Goal: Find contact information: Find contact information

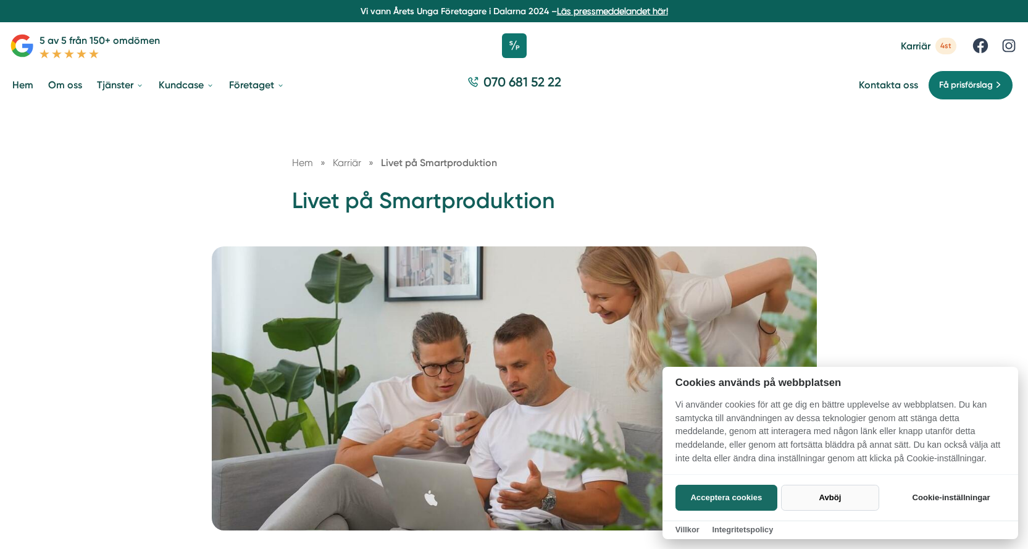
click at [809, 500] on button "Avböj" at bounding box center [830, 498] width 98 height 26
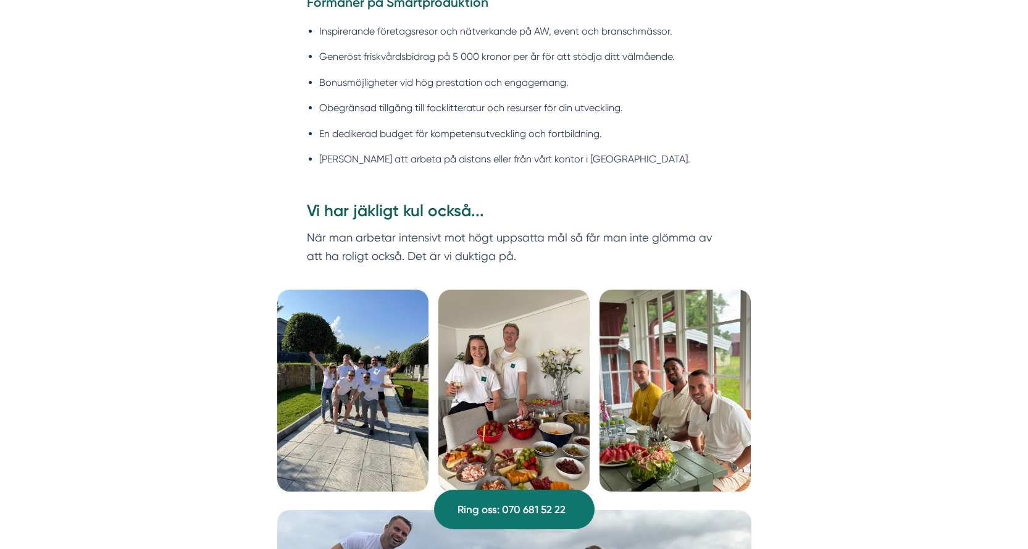
scroll to position [1235, 0]
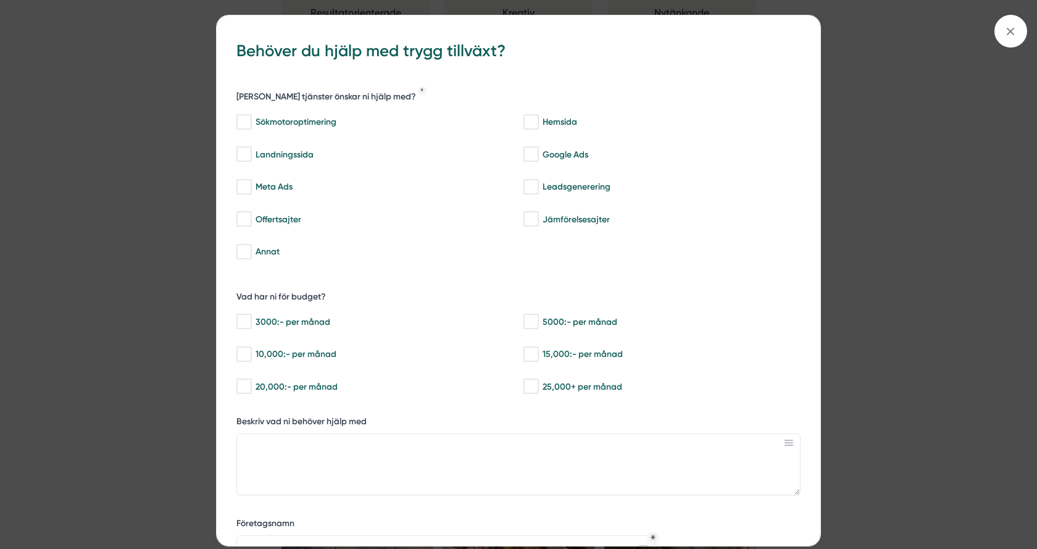
click at [1022, 27] on span at bounding box center [1011, 31] width 33 height 33
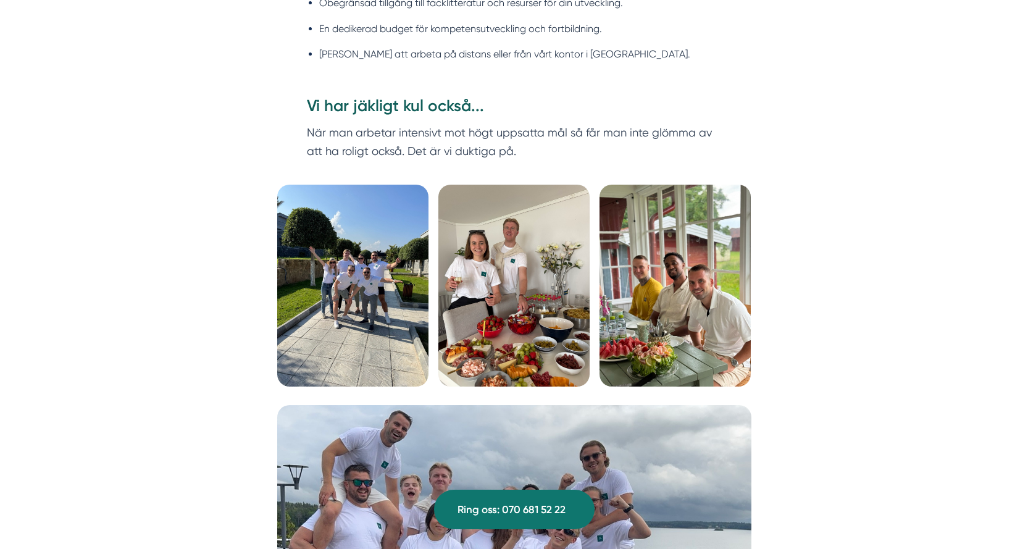
scroll to position [1420, 0]
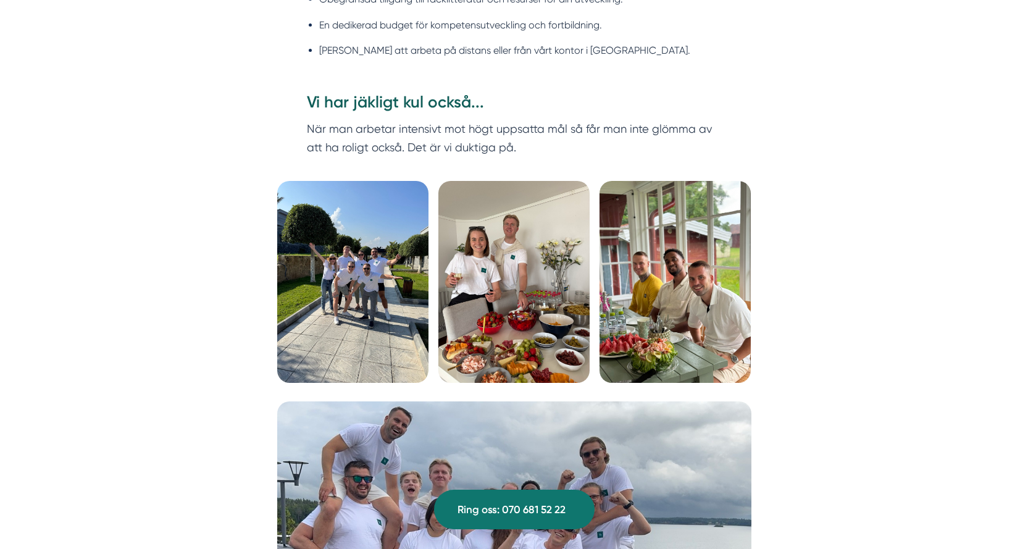
click at [358, 254] on img at bounding box center [352, 282] width 151 height 202
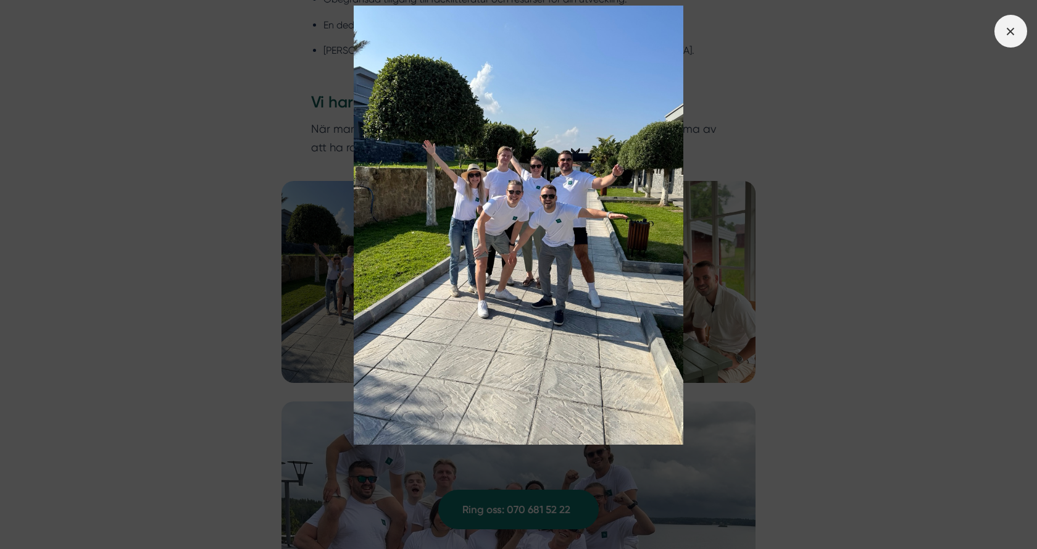
click at [1003, 35] on span at bounding box center [1011, 31] width 33 height 33
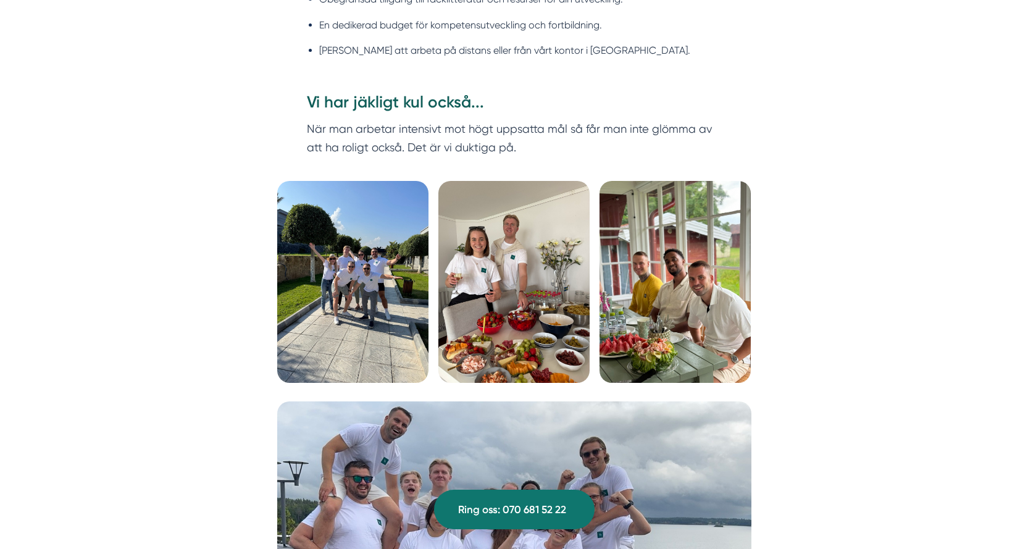
click at [504, 260] on img at bounding box center [513, 282] width 151 height 202
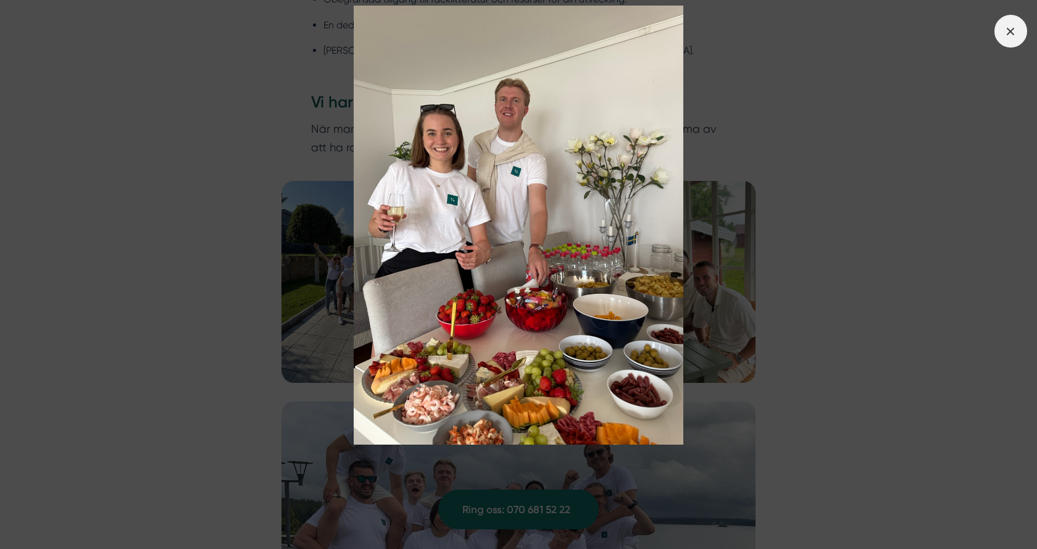
click at [1013, 27] on icon at bounding box center [1011, 32] width 14 height 14
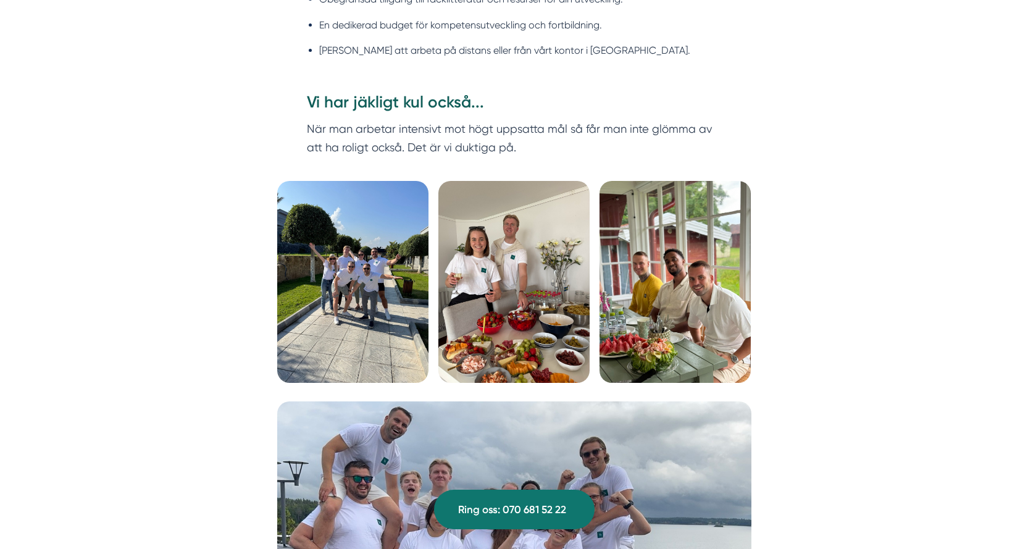
click at [663, 240] on img at bounding box center [675, 282] width 151 height 202
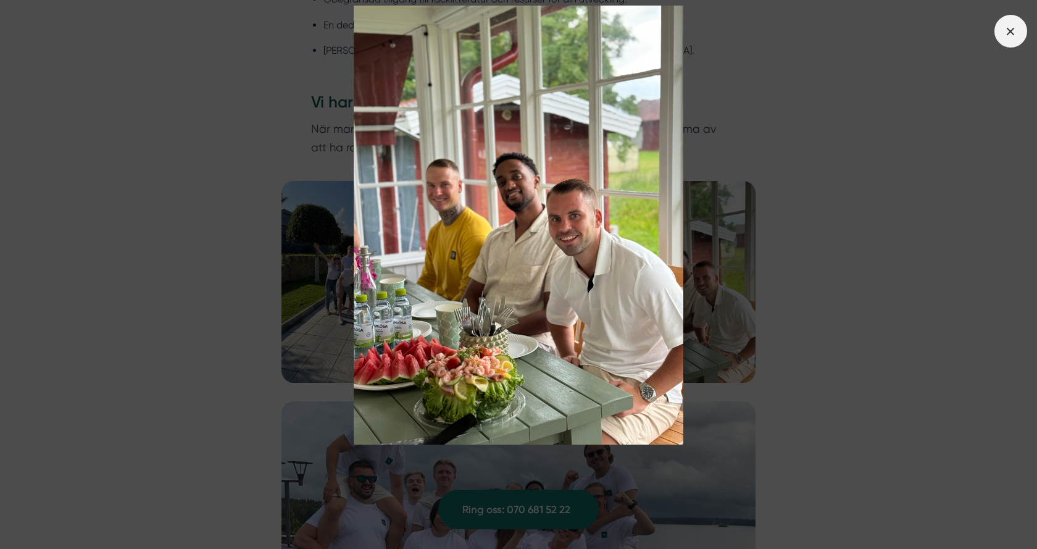
click at [1017, 27] on icon at bounding box center [1011, 32] width 14 height 14
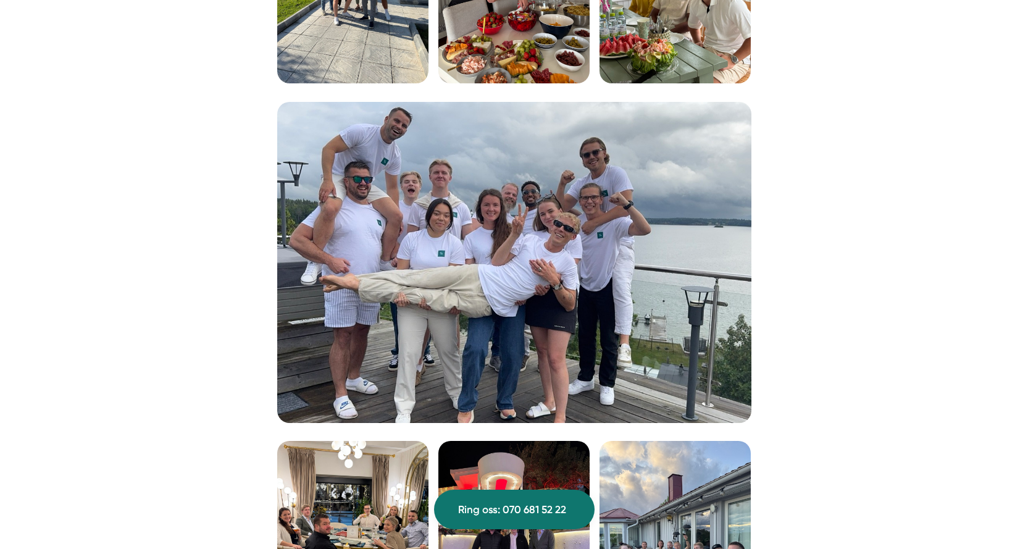
scroll to position [1729, 0]
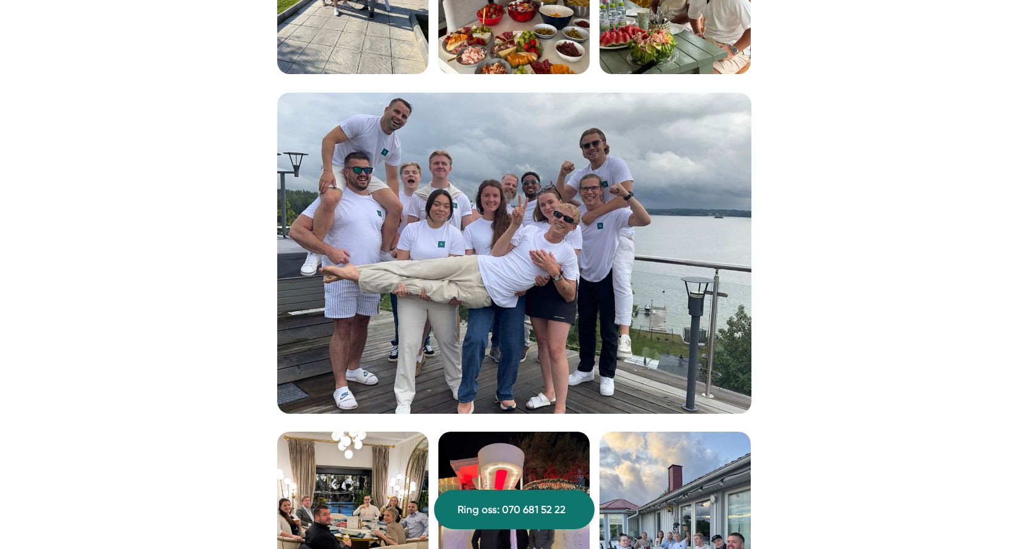
click at [473, 233] on img at bounding box center [514, 253] width 474 height 321
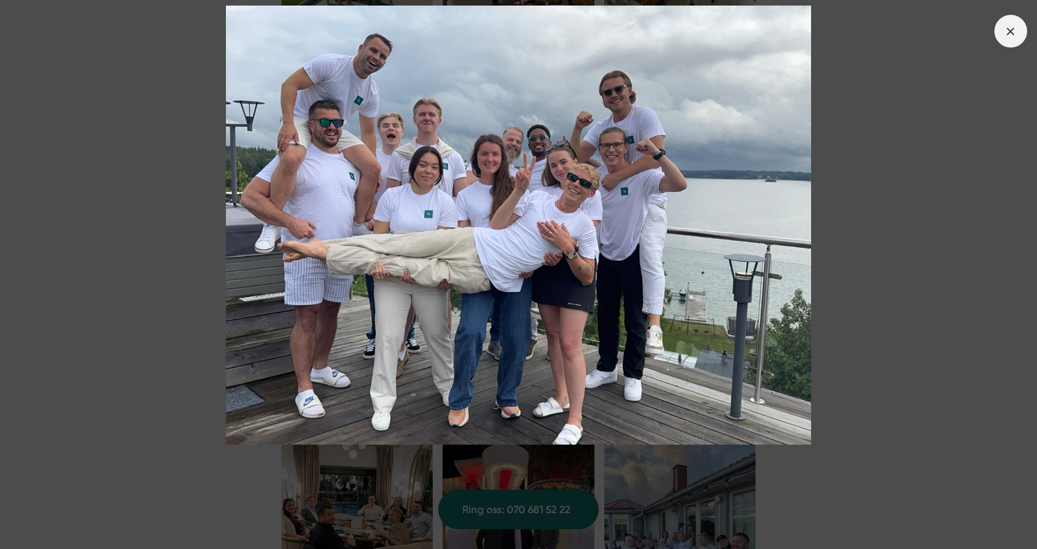
click at [1010, 28] on icon at bounding box center [1011, 32] width 14 height 14
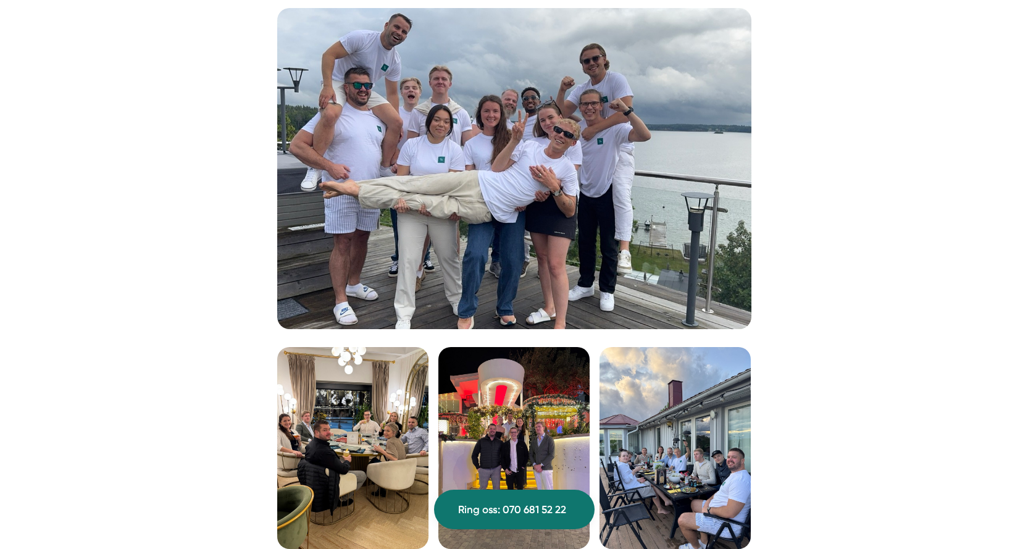
scroll to position [2038, 0]
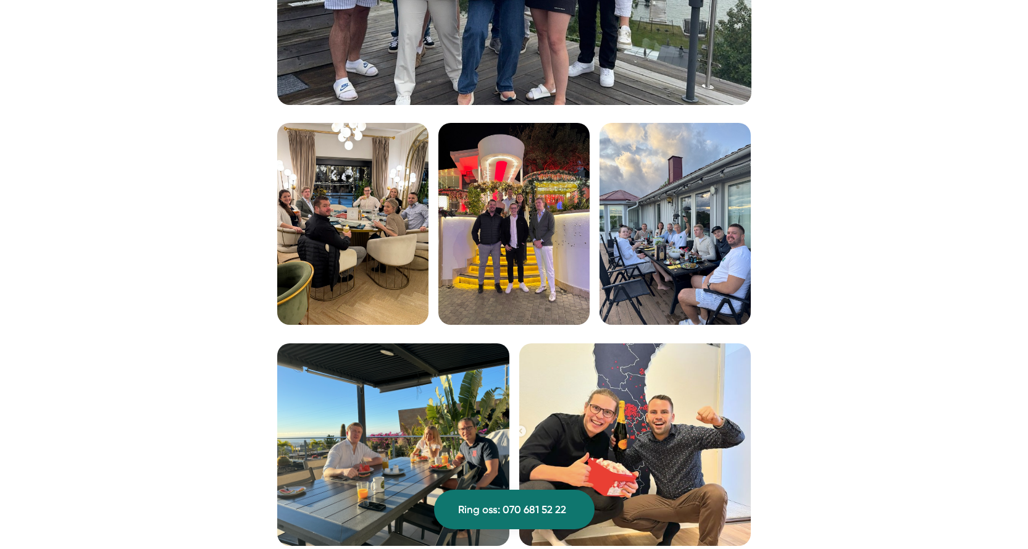
click at [367, 218] on img at bounding box center [352, 224] width 151 height 202
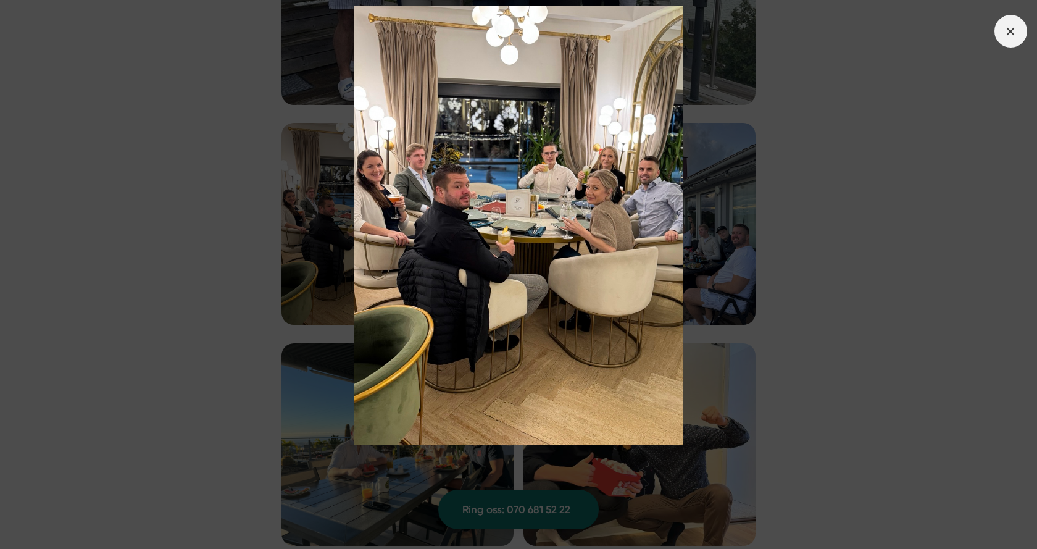
click at [1012, 37] on icon at bounding box center [1011, 32] width 14 height 14
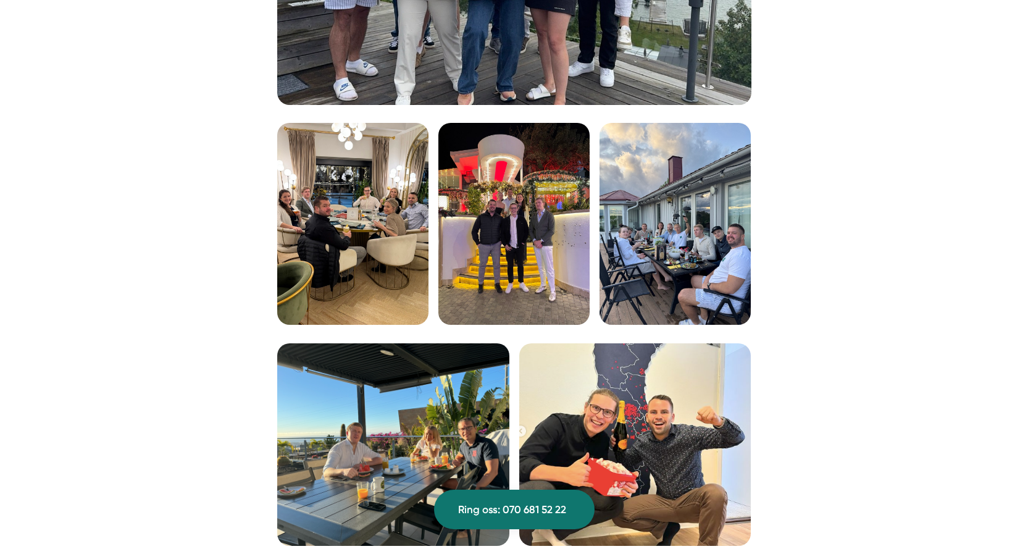
click at [484, 227] on img at bounding box center [513, 224] width 151 height 202
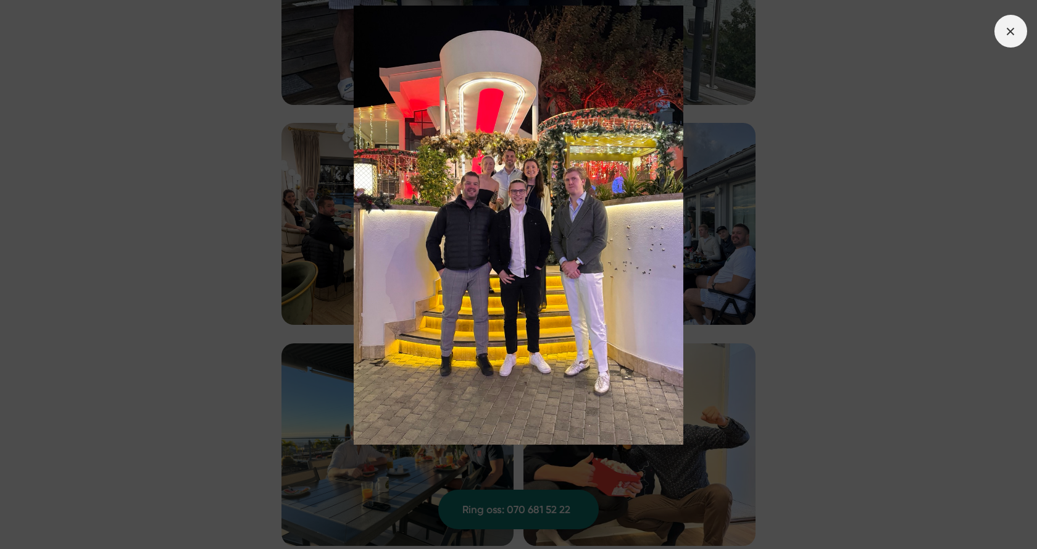
click at [1026, 36] on span at bounding box center [1011, 31] width 33 height 33
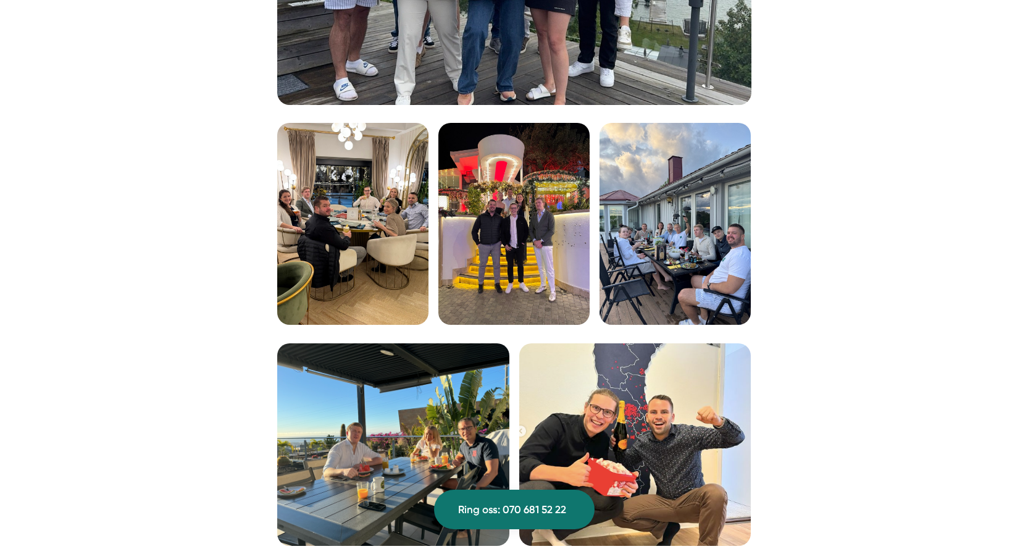
click at [630, 257] on img at bounding box center [675, 224] width 151 height 202
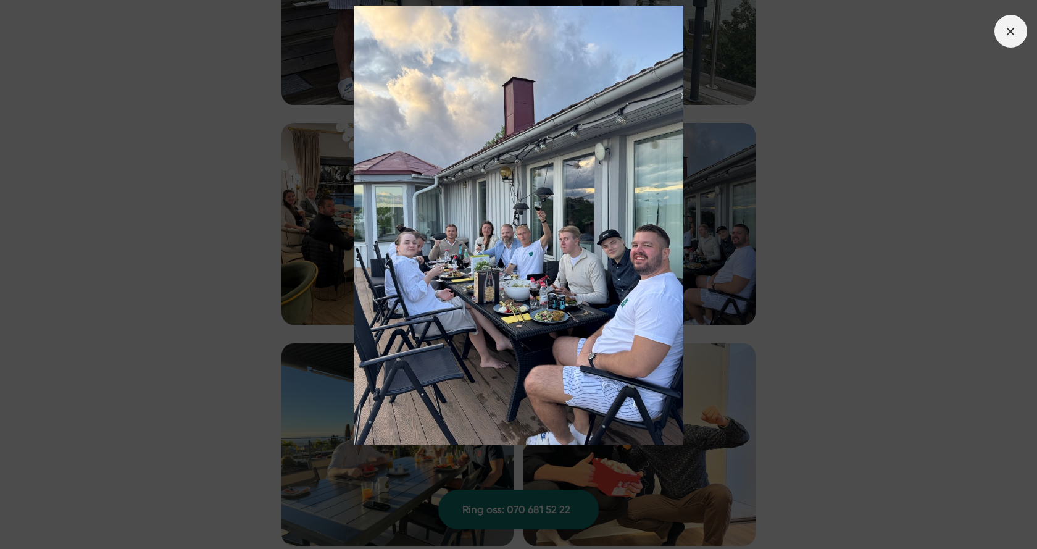
click at [1010, 36] on icon at bounding box center [1011, 32] width 14 height 14
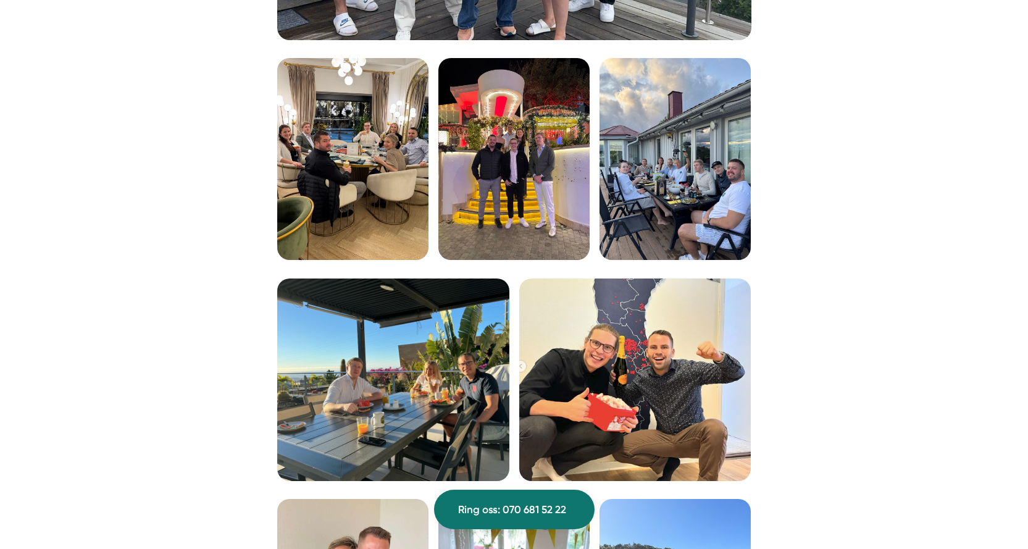
scroll to position [2285, 0]
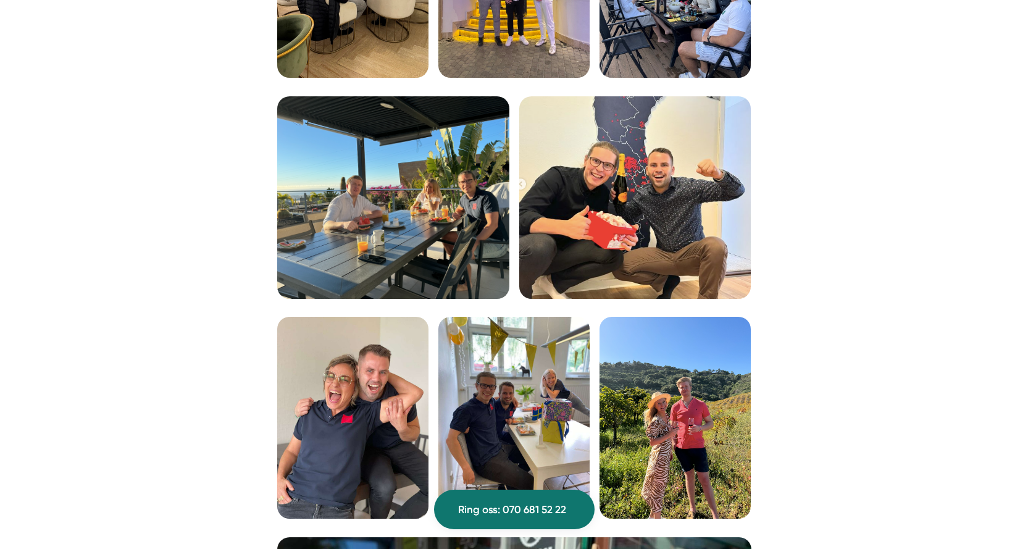
click at [402, 192] on img at bounding box center [393, 197] width 232 height 203
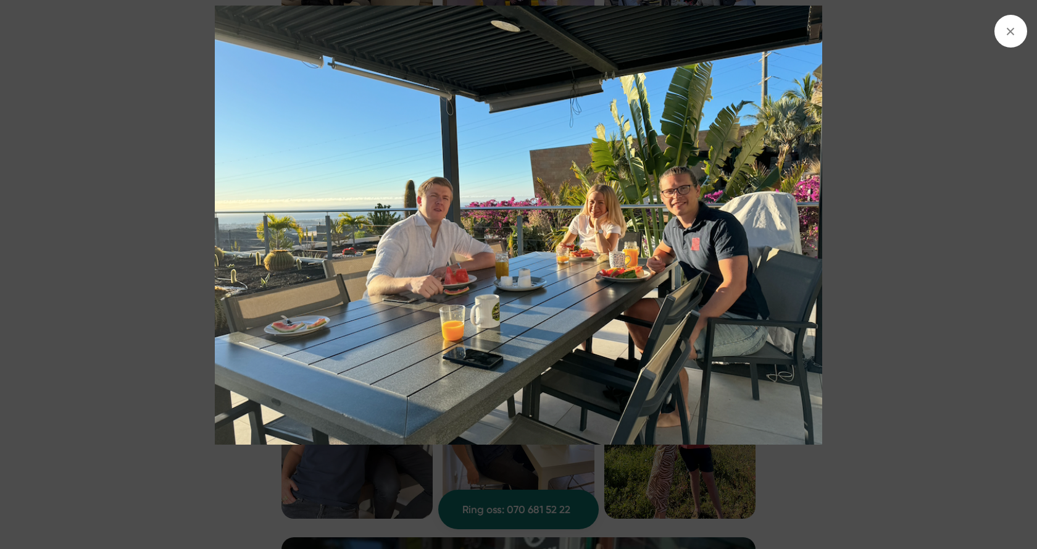
click at [1003, 32] on span at bounding box center [1011, 31] width 33 height 33
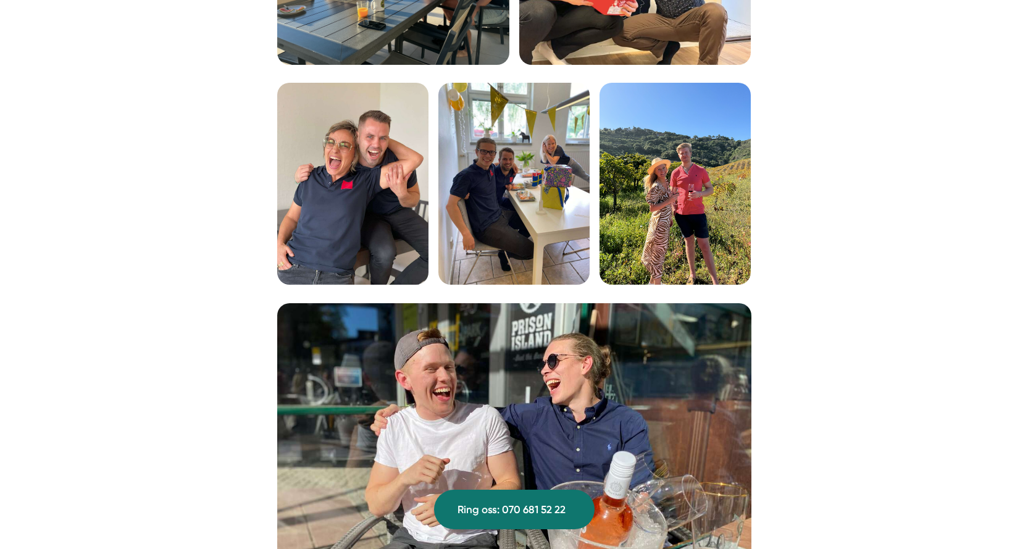
scroll to position [2532, 0]
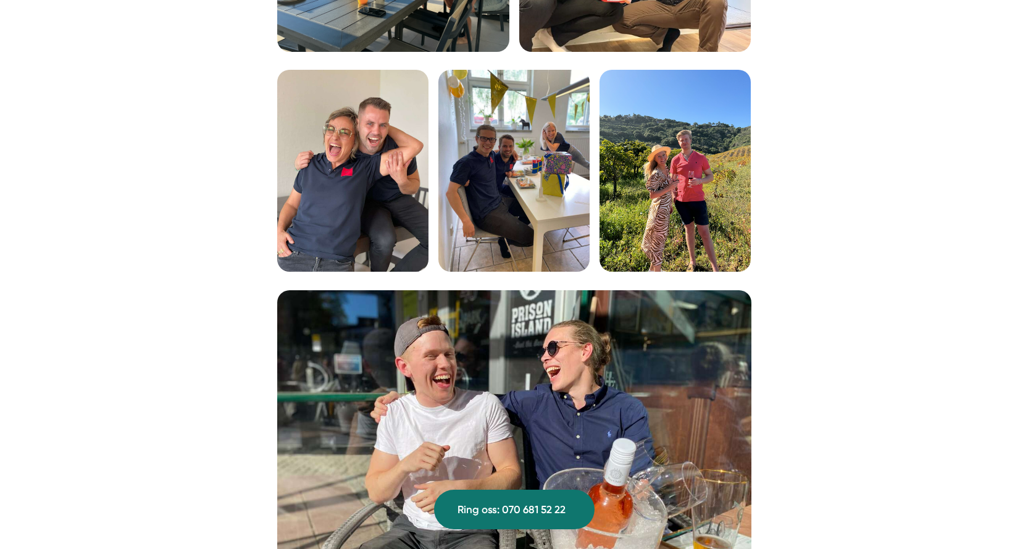
click at [699, 162] on img at bounding box center [675, 171] width 151 height 202
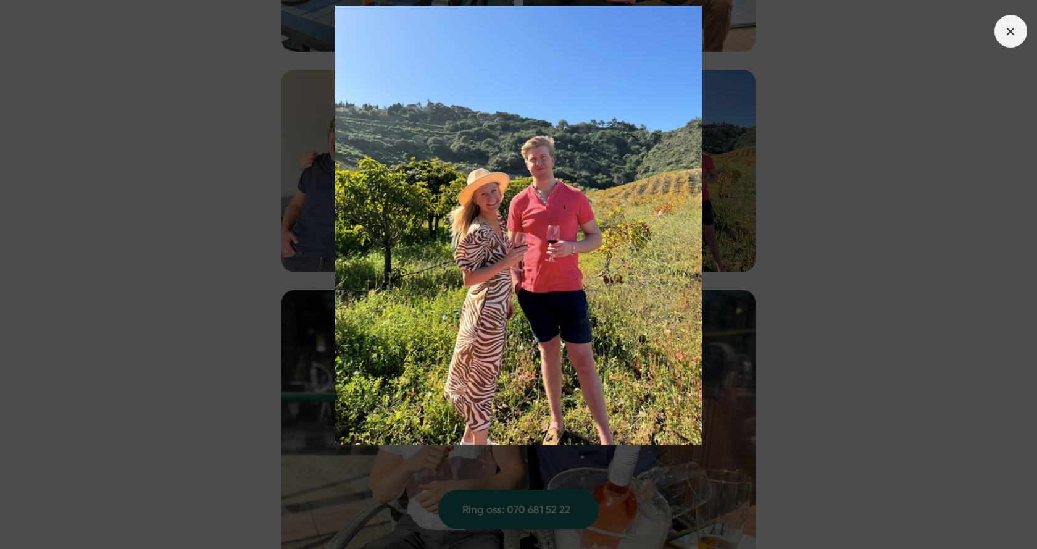
click at [1007, 36] on icon at bounding box center [1011, 32] width 14 height 14
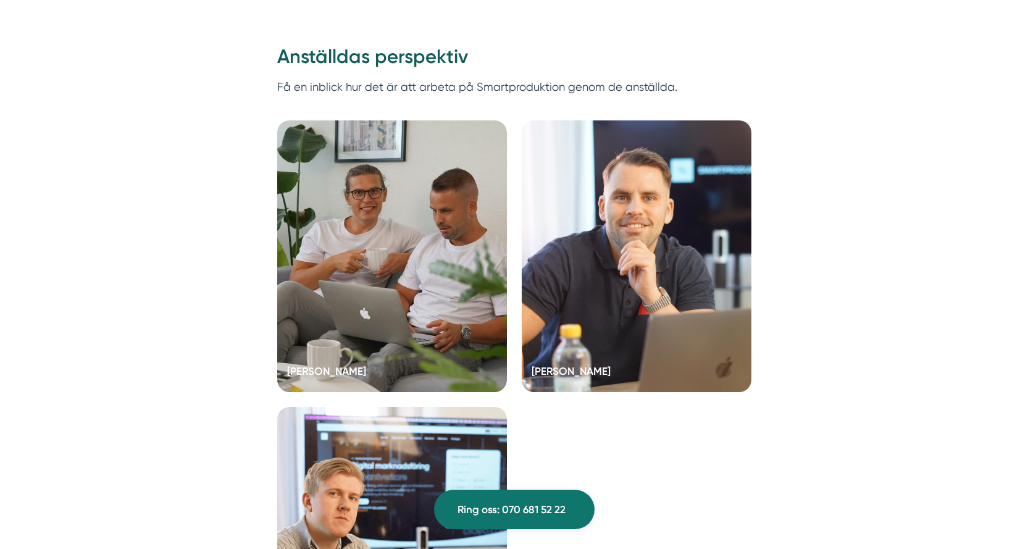
scroll to position [3396, 0]
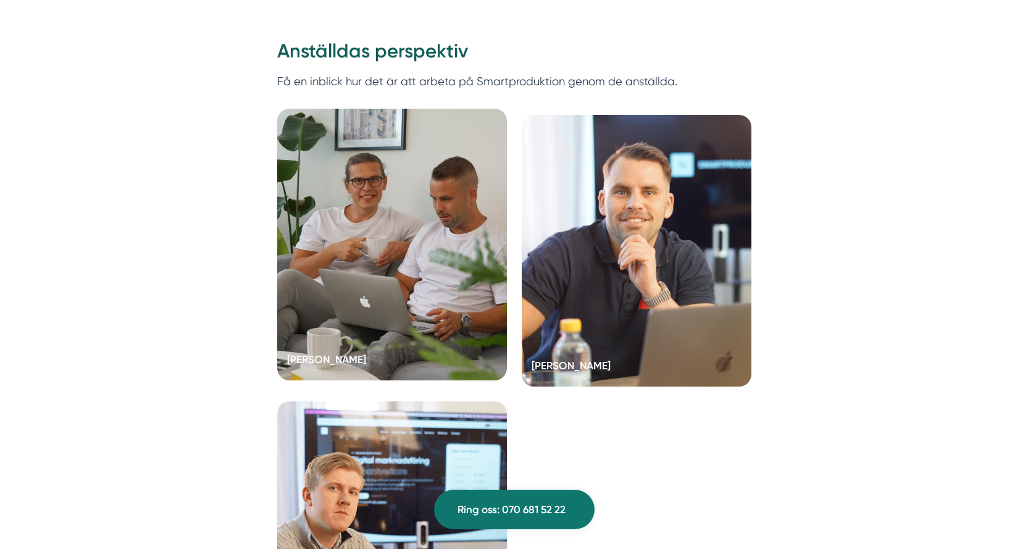
click at [391, 207] on div at bounding box center [392, 245] width 230 height 272
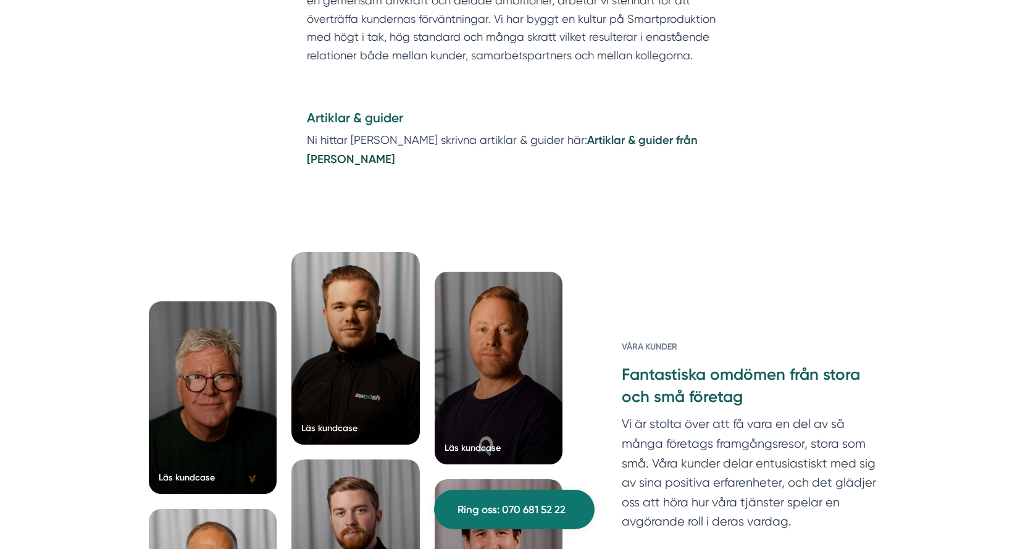
scroll to position [1605, 0]
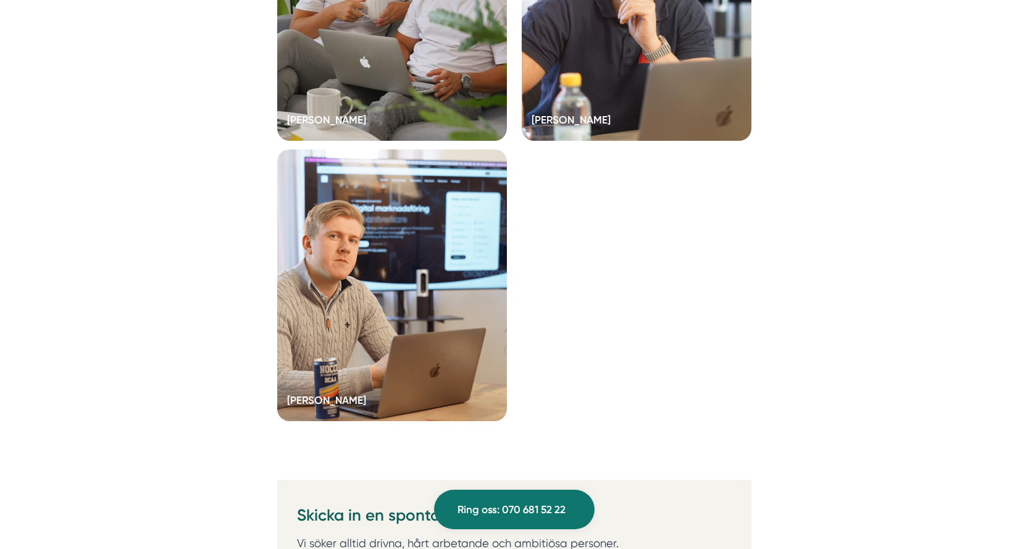
scroll to position [3643, 0]
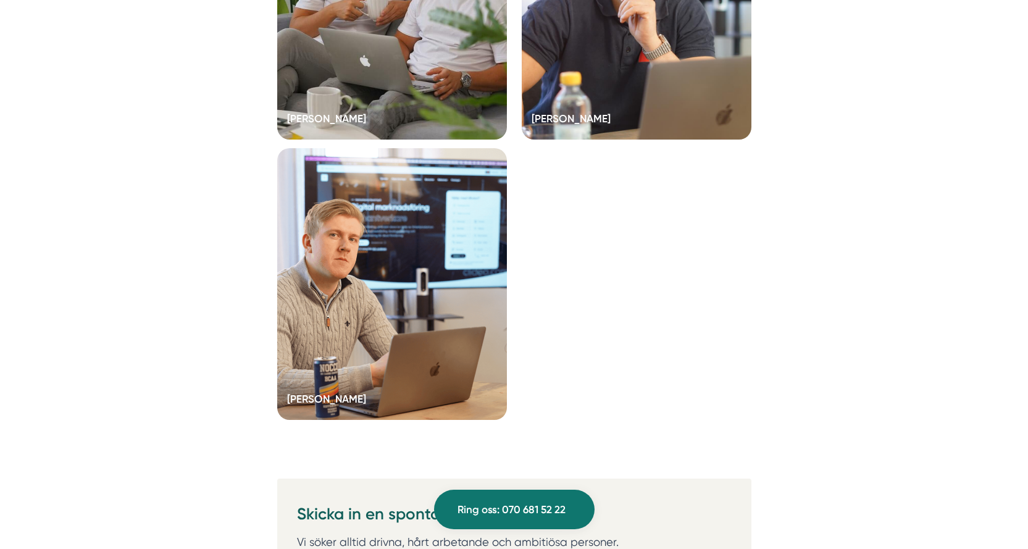
click at [370, 361] on div at bounding box center [392, 284] width 230 height 272
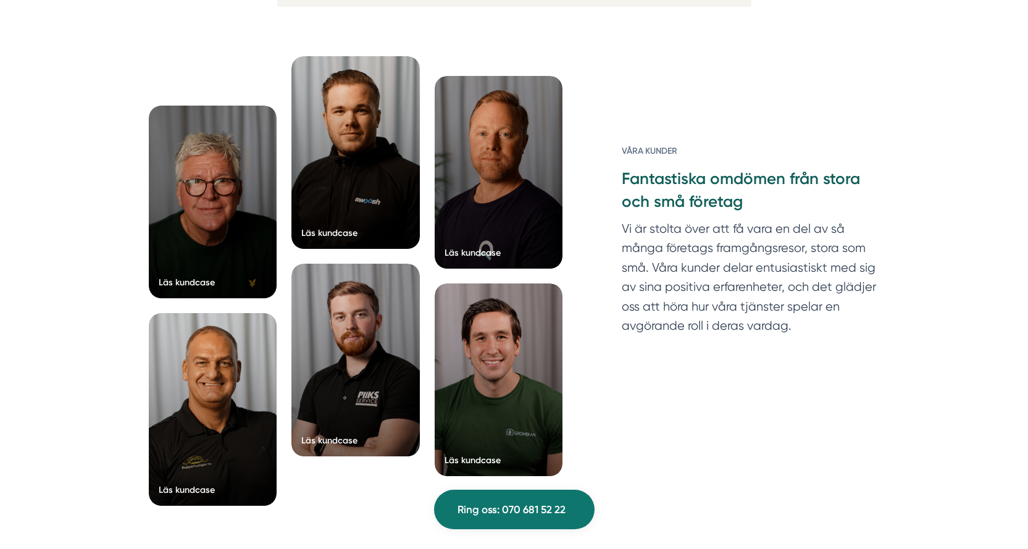
scroll to position [4754, 0]
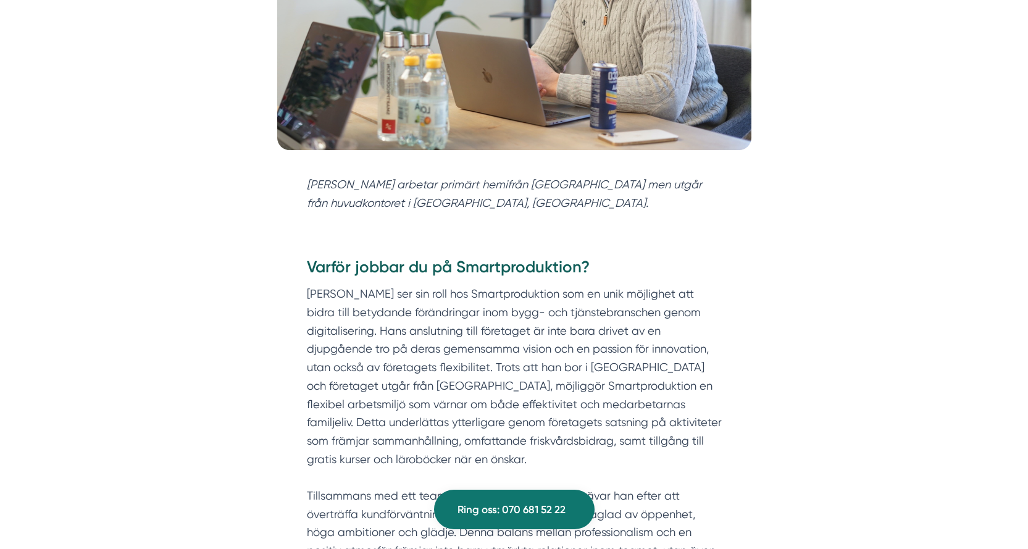
scroll to position [1358, 0]
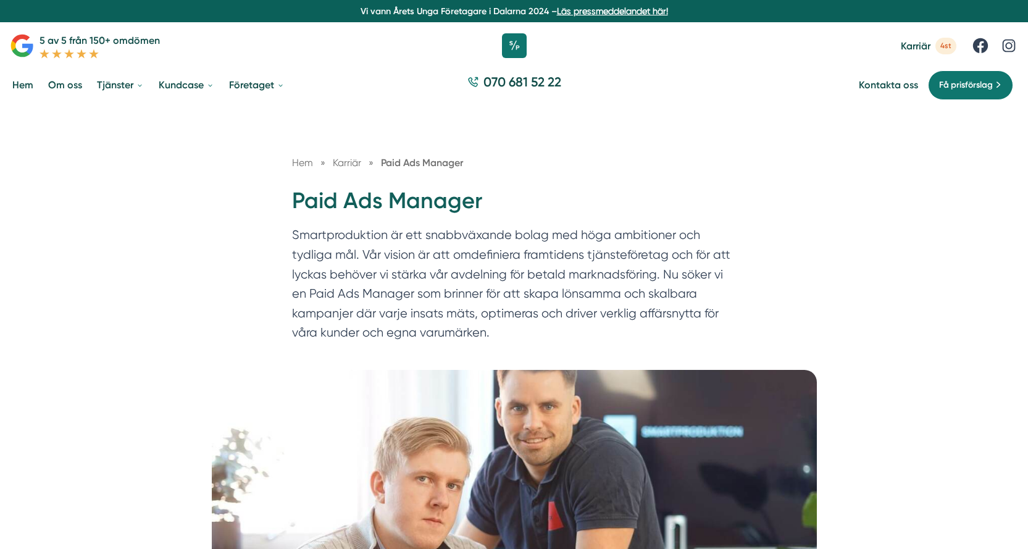
click at [944, 46] on span "4st" at bounding box center [945, 46] width 21 height 17
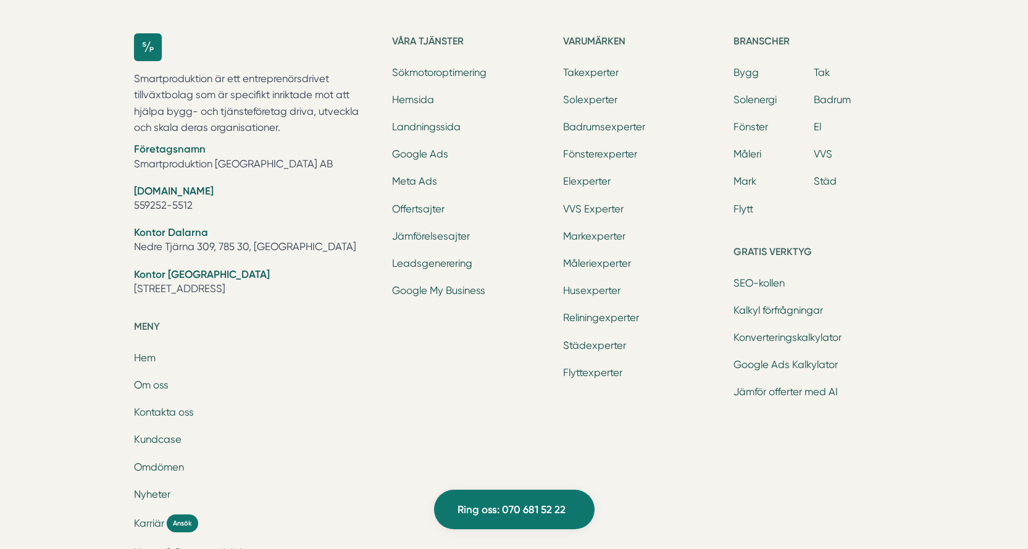
scroll to position [5310, 0]
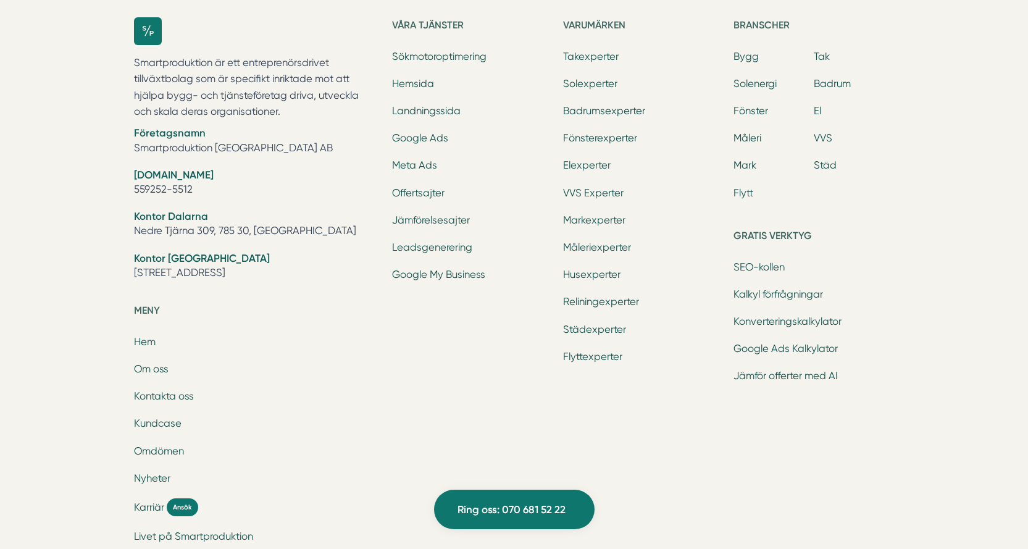
drag, startPoint x: 324, startPoint y: 257, endPoint x: 127, endPoint y: 248, distance: 196.6
click at [127, 248] on div "Smartproduktion är ett entreprenörsdrivet tillväxtbolag som är specifikt inrikt…" at bounding box center [514, 328] width 790 height 661
copy li "[STREET_ADDRESS]"
